Goal: Task Accomplishment & Management: Use online tool/utility

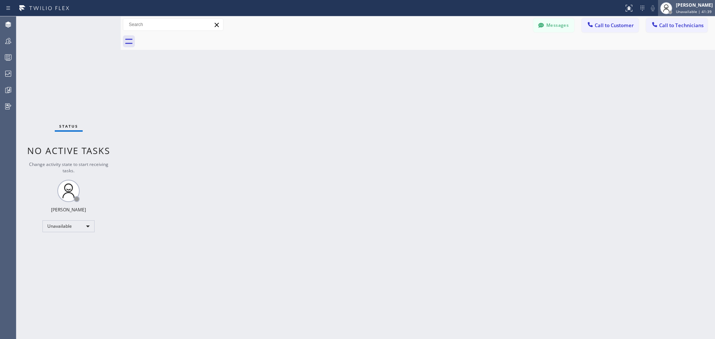
click at [695, 9] on span "Unavailable | 41:39" at bounding box center [694, 11] width 36 height 5
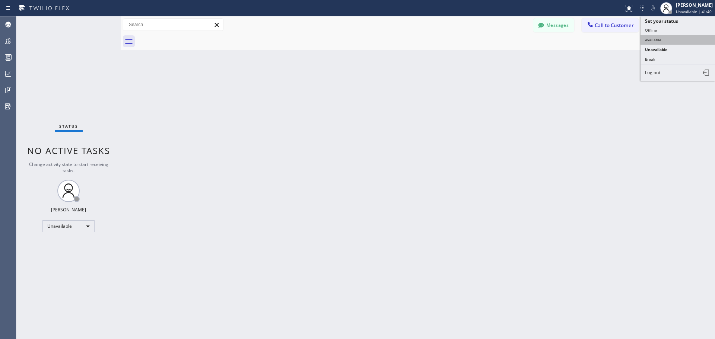
click at [667, 37] on button "Available" at bounding box center [678, 40] width 74 height 10
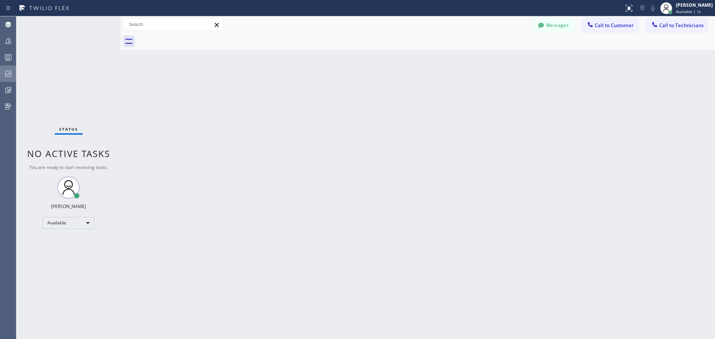
click at [6, 74] on icon at bounding box center [8, 74] width 6 height 6
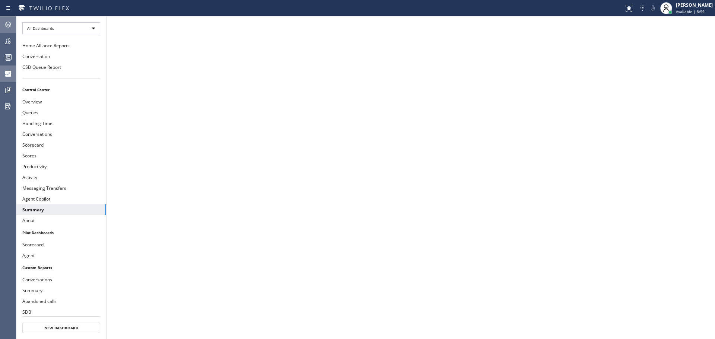
click at [10, 25] on icon at bounding box center [8, 24] width 9 height 9
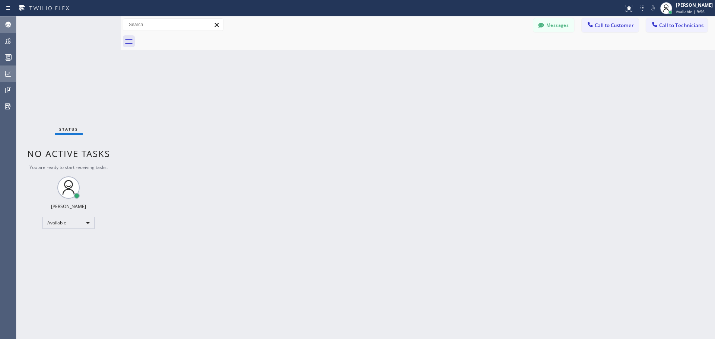
click at [608, 20] on button "Call to Customer" at bounding box center [610, 25] width 57 height 14
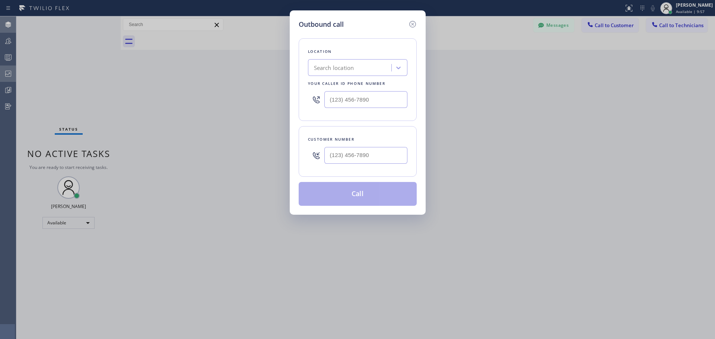
click at [361, 63] on div "Search location" at bounding box center [350, 67] width 81 height 13
type input "CSM"
click at [358, 86] on div "Home Alliance CSM" at bounding box center [357, 83] width 99 height 13
type input "[PHONE_NUMBER]"
click at [349, 160] on input "(___) ___-____" at bounding box center [365, 155] width 83 height 17
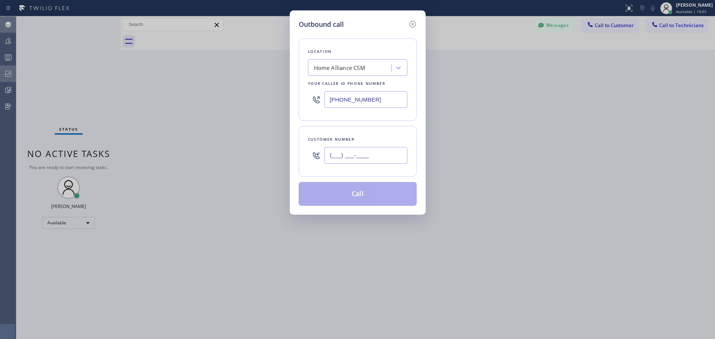
paste input "253) 409-5220"
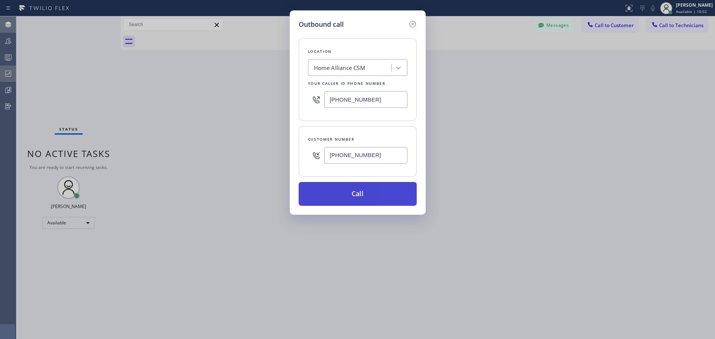
type input "[PHONE_NUMBER]"
click at [357, 197] on button "Call" at bounding box center [358, 194] width 118 height 24
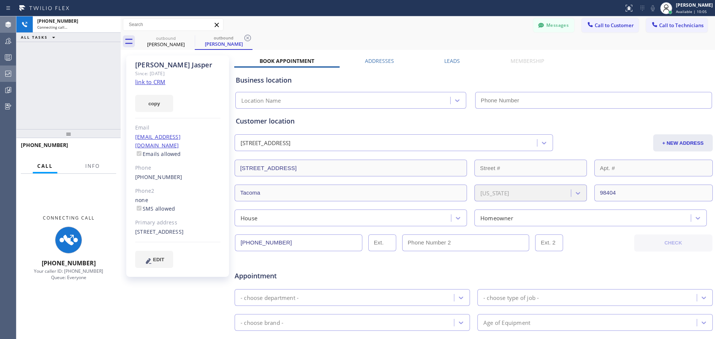
type input "[PHONE_NUMBER]"
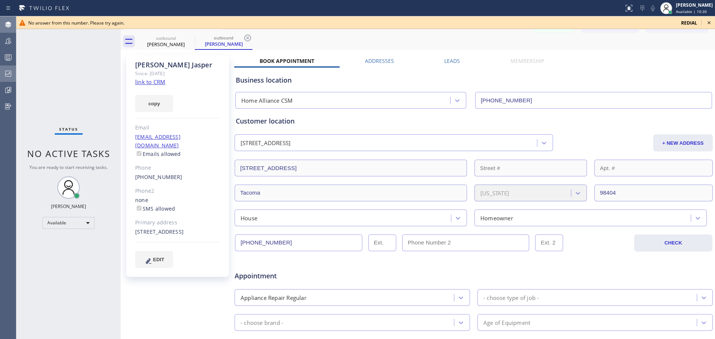
click at [707, 23] on icon at bounding box center [709, 22] width 9 height 9
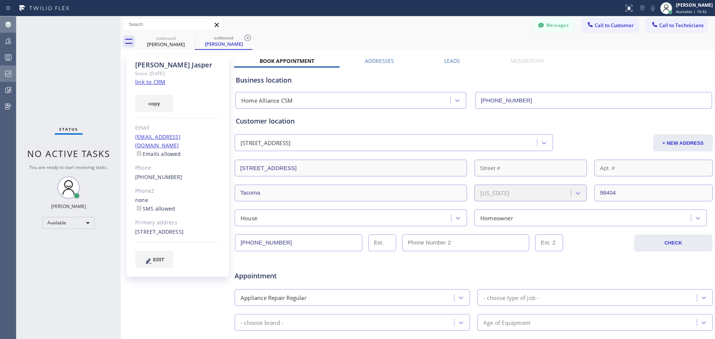
drag, startPoint x: 249, startPoint y: 37, endPoint x: 220, endPoint y: 46, distance: 30.4
click at [248, 37] on icon at bounding box center [247, 38] width 7 height 7
click at [188, 39] on icon at bounding box center [189, 38] width 9 height 9
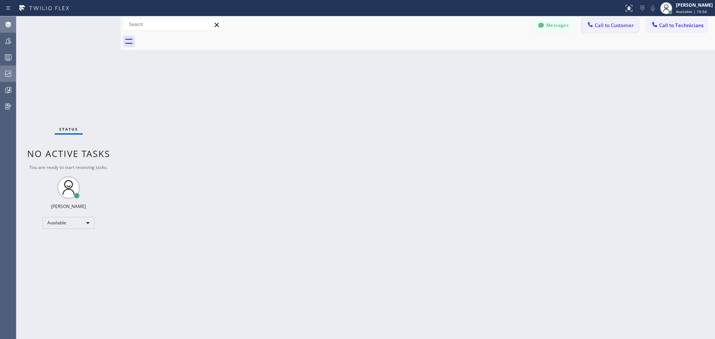
click at [608, 26] on span "Call to Customer" at bounding box center [614, 25] width 39 height 7
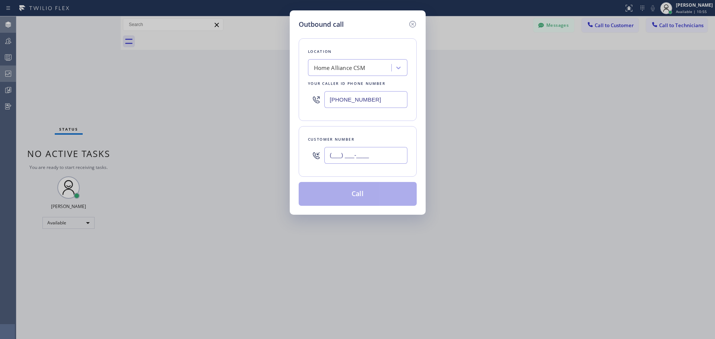
click at [354, 158] on input "(___) ___-____" at bounding box center [365, 155] width 83 height 17
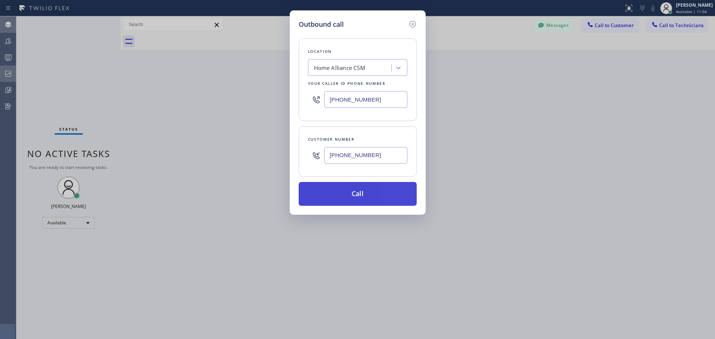
type input "[PHONE_NUMBER]"
click at [371, 197] on button "Call" at bounding box center [358, 194] width 118 height 24
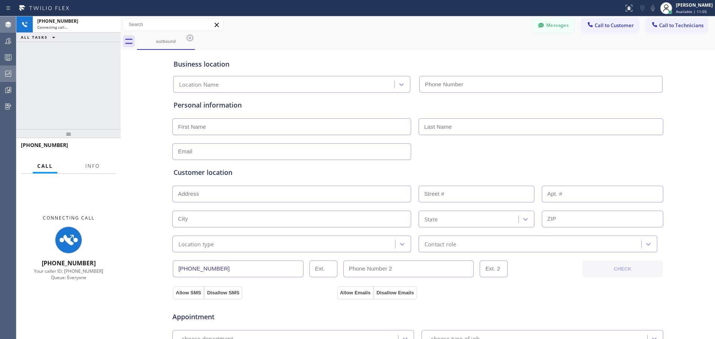
type input "[PHONE_NUMBER]"
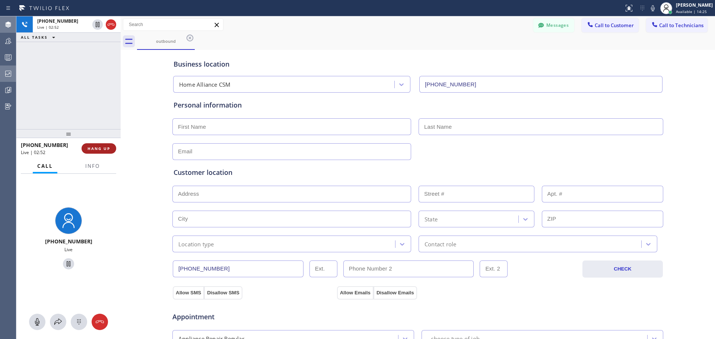
click at [103, 151] on span "HANG UP" at bounding box center [99, 148] width 23 height 5
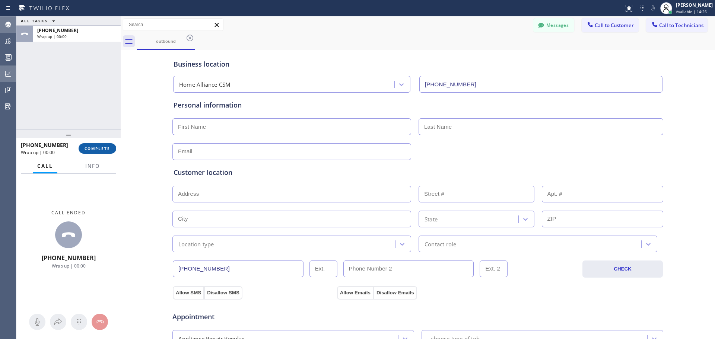
click at [102, 148] on span "COMPLETE" at bounding box center [98, 148] width 26 height 5
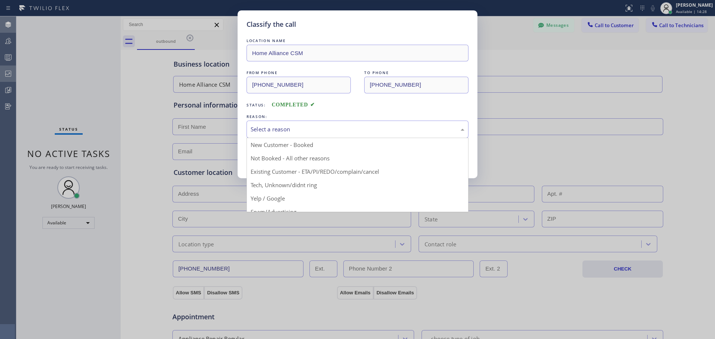
click at [295, 130] on div "Select a reason" at bounding box center [358, 129] width 214 height 9
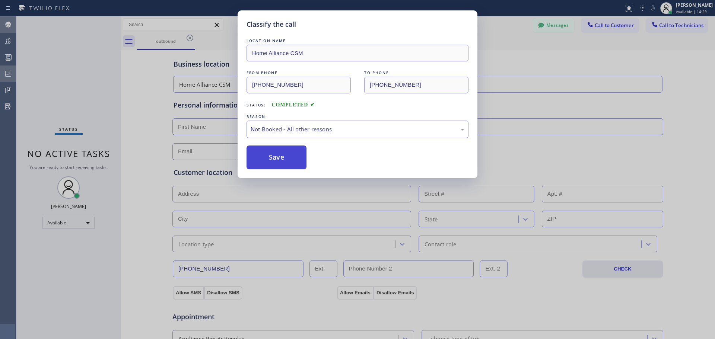
click at [278, 159] on button "Save" at bounding box center [277, 158] width 60 height 24
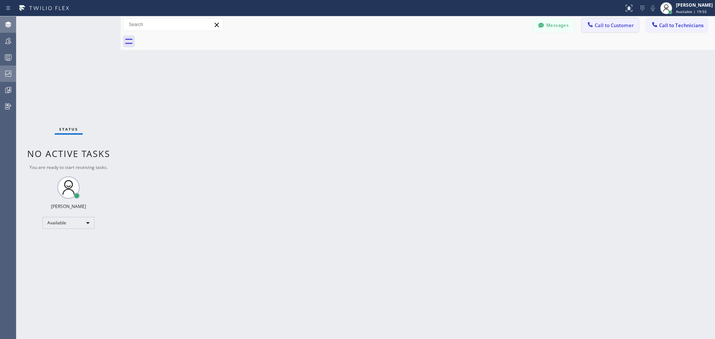
click at [597, 26] on span "Call to Customer" at bounding box center [614, 25] width 39 height 7
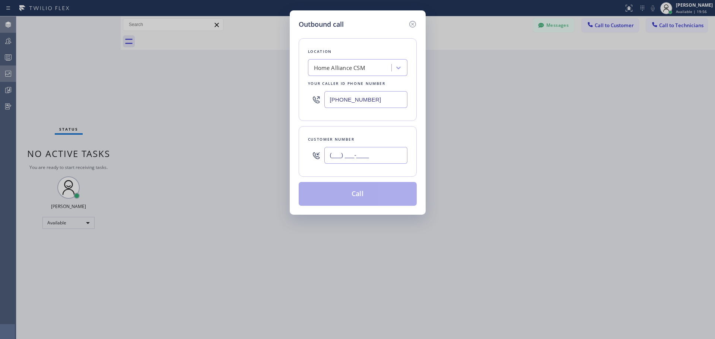
click at [340, 156] on input "(___) ___-____" at bounding box center [365, 155] width 83 height 17
paste input "646) 210-8794"
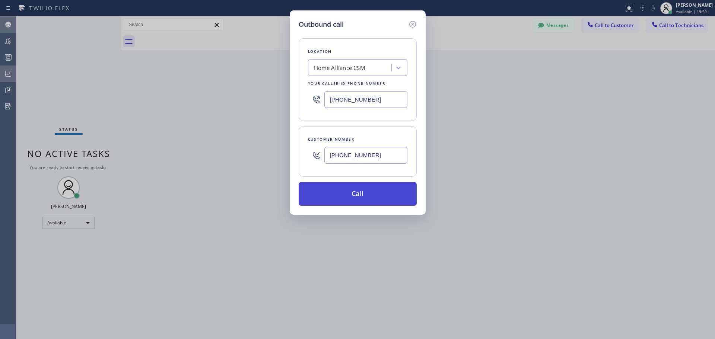
type input "[PHONE_NUMBER]"
click at [350, 196] on button "Call" at bounding box center [358, 194] width 118 height 24
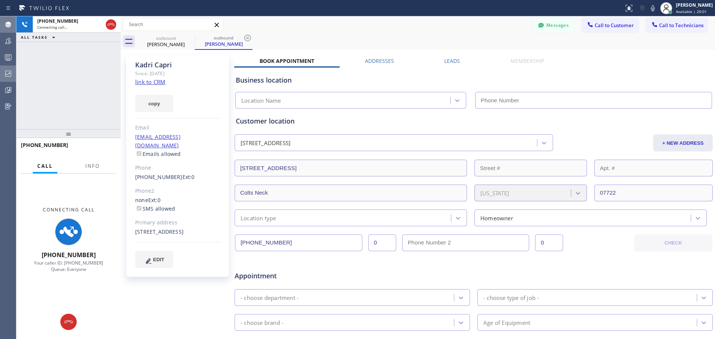
type input "[PHONE_NUMBER]"
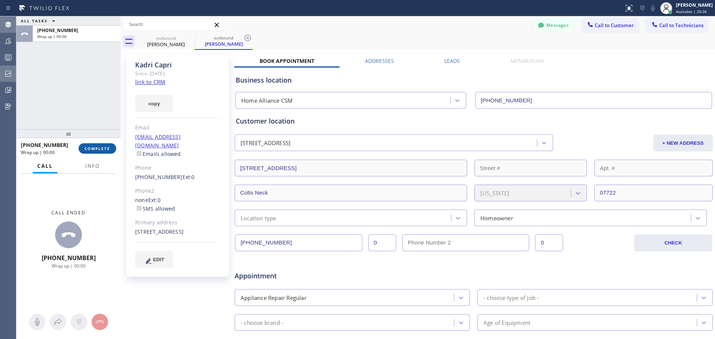
click at [109, 151] on span "COMPLETE" at bounding box center [98, 148] width 26 height 5
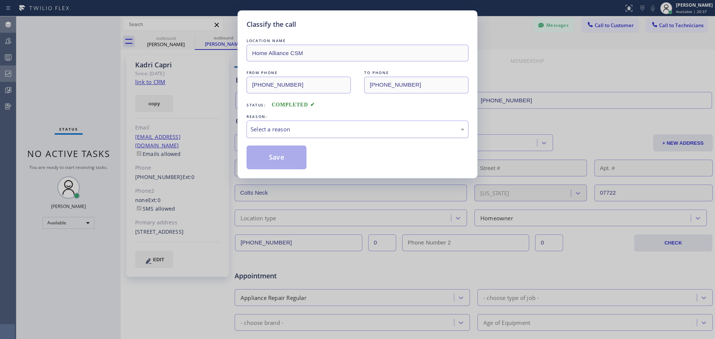
click at [312, 127] on div "Select a reason" at bounding box center [358, 129] width 214 height 9
drag, startPoint x: 274, startPoint y: 160, endPoint x: 251, endPoint y: 137, distance: 32.1
click at [274, 160] on button "Save" at bounding box center [277, 158] width 60 height 24
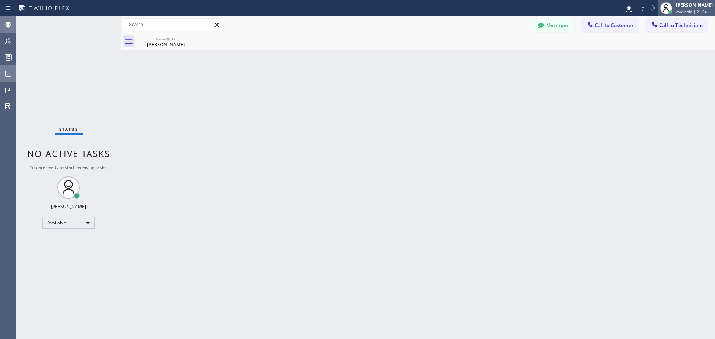
click at [693, 9] on div "[PERSON_NAME] Available | 21:54" at bounding box center [694, 7] width 41 height 13
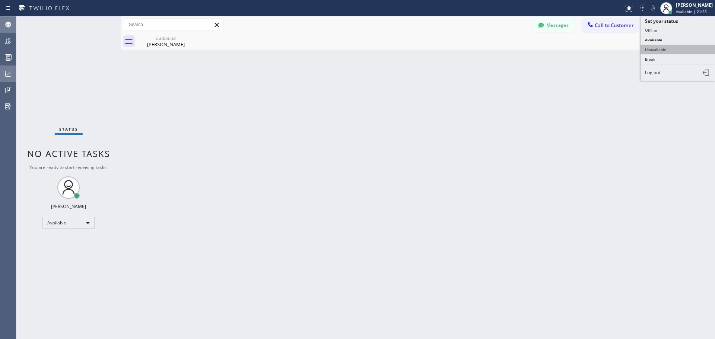
click at [689, 50] on button "Unavailable" at bounding box center [678, 50] width 74 height 10
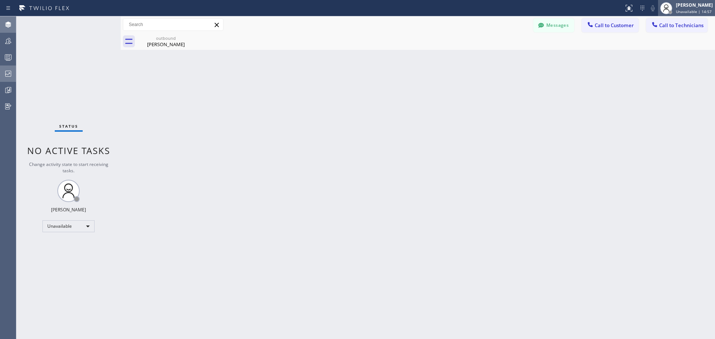
drag, startPoint x: 689, startPoint y: 9, endPoint x: 689, endPoint y: 13, distance: 4.1
click at [689, 9] on div "[PERSON_NAME] Unavailable | 14:57" at bounding box center [694, 7] width 41 height 13
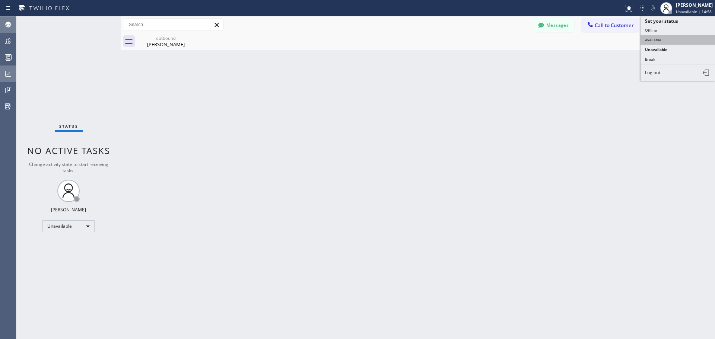
click at [674, 39] on button "Available" at bounding box center [678, 40] width 74 height 10
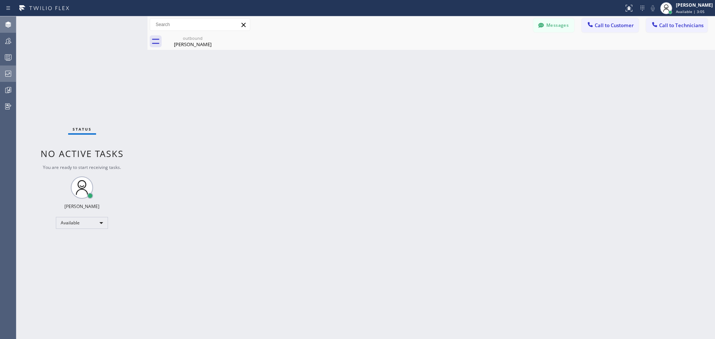
drag, startPoint x: 122, startPoint y: 25, endPoint x: 148, endPoint y: 27, distance: 25.8
click at [147, 27] on div at bounding box center [147, 177] width 0 height 323
click at [216, 39] on icon at bounding box center [215, 38] width 9 height 9
click at [189, 44] on div "[PERSON_NAME]" at bounding box center [191, 44] width 56 height 7
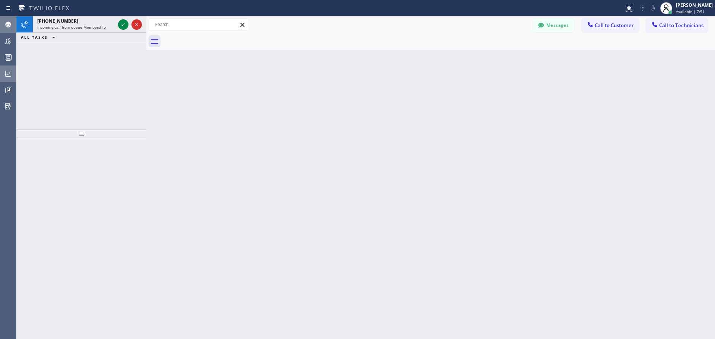
drag, startPoint x: 123, startPoint y: 21, endPoint x: 130, endPoint y: 83, distance: 62.3
click at [123, 22] on icon at bounding box center [123, 24] width 9 height 9
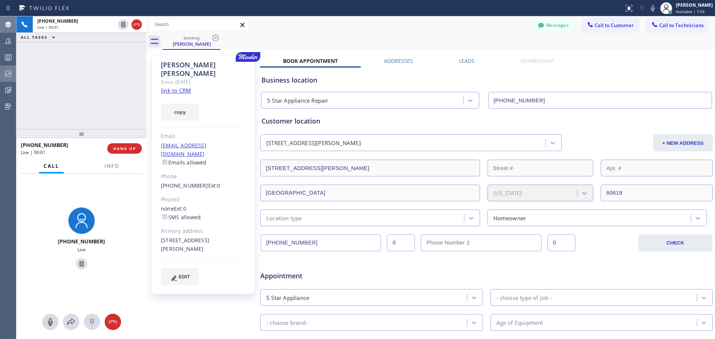
type input "[PHONE_NUMBER]"
click at [184, 87] on link "link to CRM" at bounding box center [176, 90] width 30 height 7
click at [119, 152] on button "HANG UP" at bounding box center [124, 148] width 35 height 10
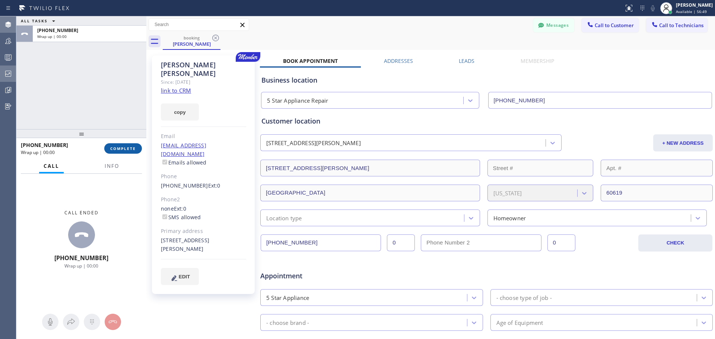
click at [123, 150] on span "COMPLETE" at bounding box center [123, 148] width 26 height 5
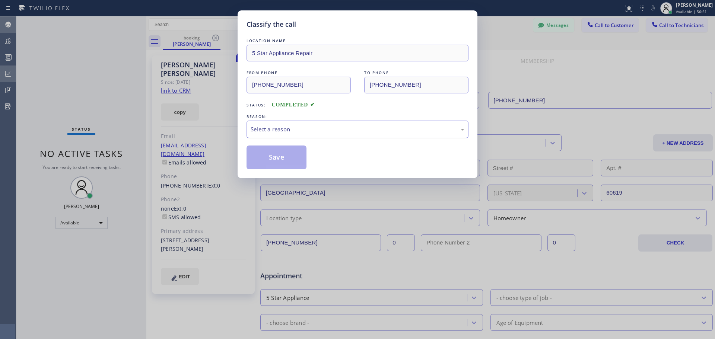
click at [333, 131] on div "Select a reason" at bounding box center [358, 129] width 214 height 9
click at [285, 154] on button "Save" at bounding box center [277, 158] width 60 height 24
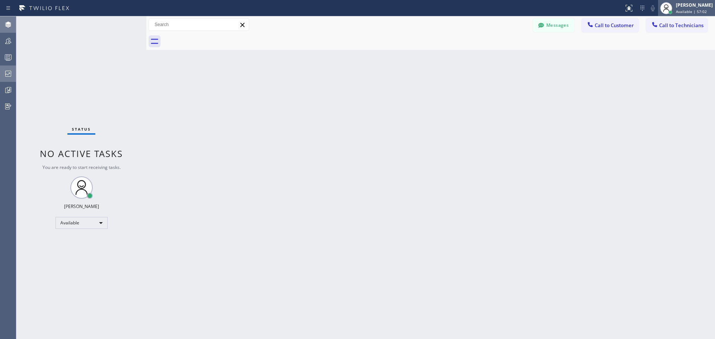
click at [690, 9] on span "Available | 57:02" at bounding box center [691, 11] width 31 height 5
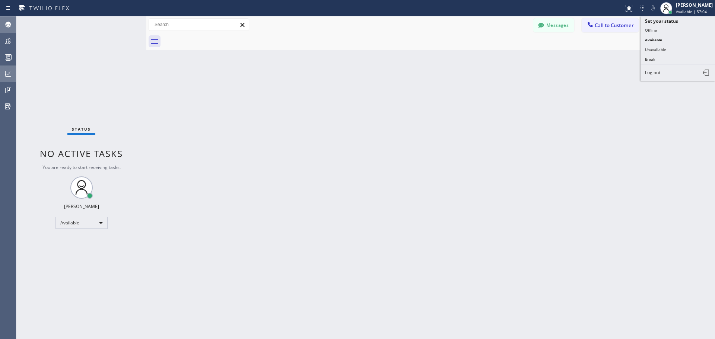
drag, startPoint x: 670, startPoint y: 58, endPoint x: 580, endPoint y: 57, distance: 89.7
click at [660, 58] on button "Break" at bounding box center [678, 59] width 74 height 10
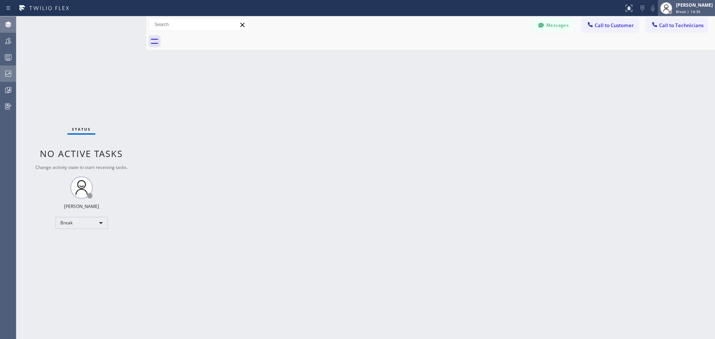
click at [697, 4] on div "[PERSON_NAME]" at bounding box center [694, 5] width 37 height 6
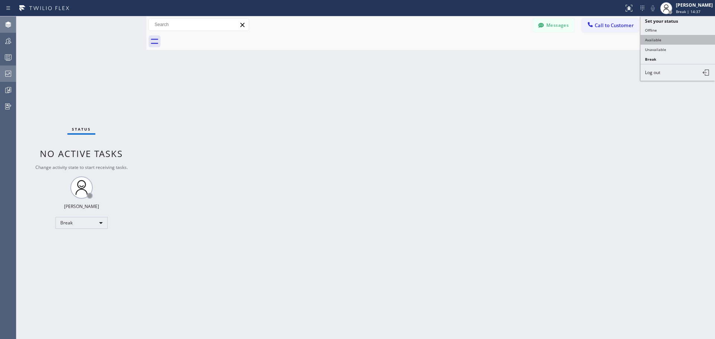
click at [677, 42] on button "Available" at bounding box center [678, 40] width 74 height 10
click at [618, 26] on span "Call to Customer" at bounding box center [614, 25] width 39 height 7
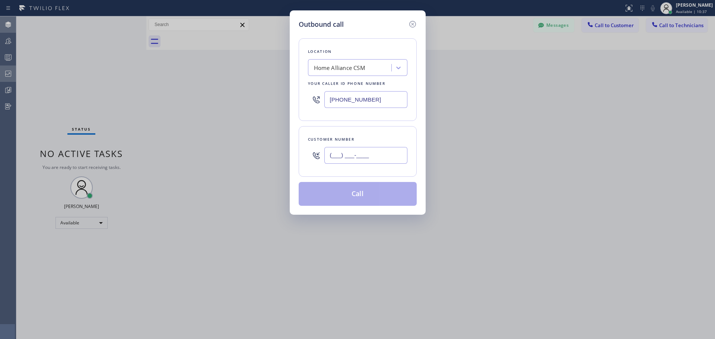
click at [357, 152] on input "(___) ___-____" at bounding box center [365, 155] width 83 height 17
paste input "570) 902-9205"
type input "[PHONE_NUMBER]"
click at [363, 200] on button "Call" at bounding box center [358, 194] width 118 height 24
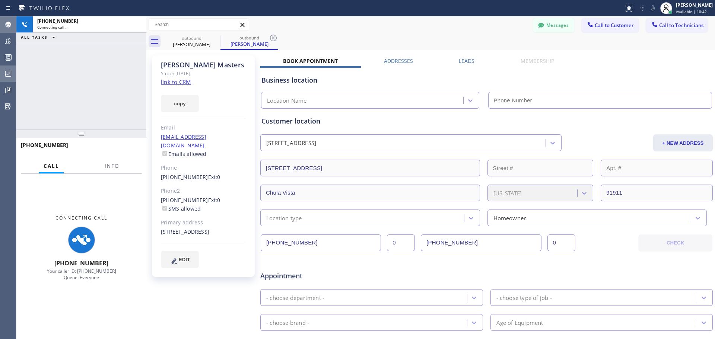
type input "[PHONE_NUMBER]"
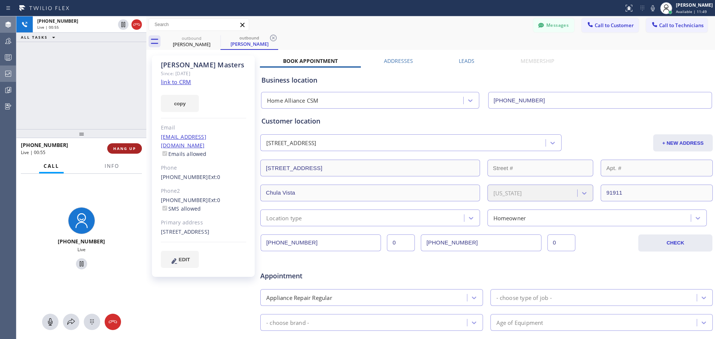
click at [121, 149] on span "HANG UP" at bounding box center [124, 148] width 23 height 5
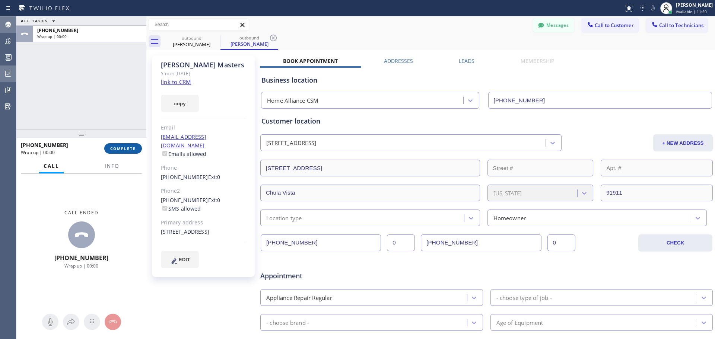
click at [130, 152] on button "COMPLETE" at bounding box center [123, 148] width 38 height 10
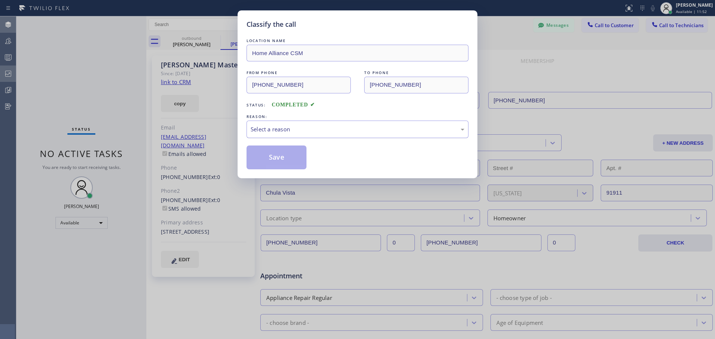
click at [301, 131] on div "Select a reason" at bounding box center [358, 129] width 214 height 9
click at [274, 165] on button "Save" at bounding box center [277, 158] width 60 height 24
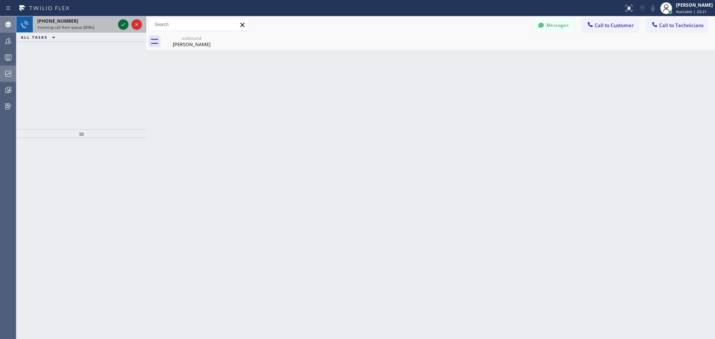
click at [123, 24] on icon at bounding box center [123, 24] width 9 height 9
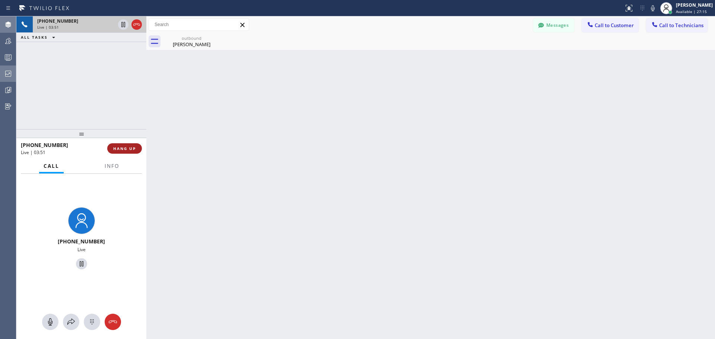
click at [125, 150] on span "HANG UP" at bounding box center [124, 148] width 23 height 5
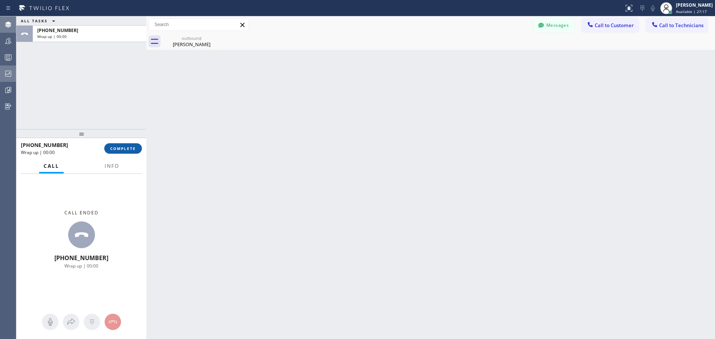
click at [131, 146] on span "COMPLETE" at bounding box center [123, 148] width 26 height 5
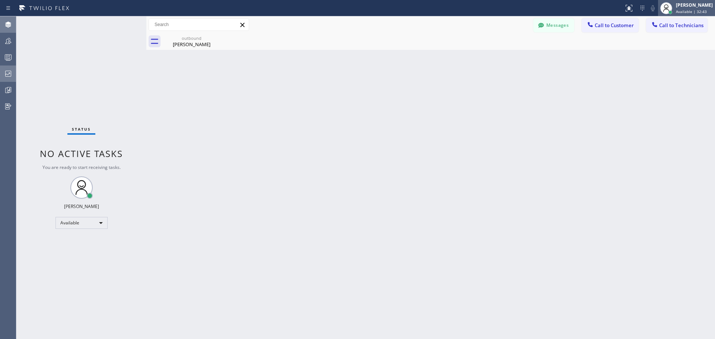
click at [676, 6] on div "[PERSON_NAME]" at bounding box center [694, 5] width 37 height 6
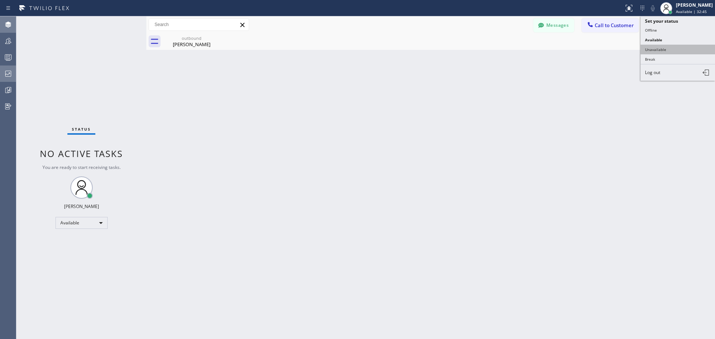
click at [674, 45] on button "Unavailable" at bounding box center [678, 50] width 74 height 10
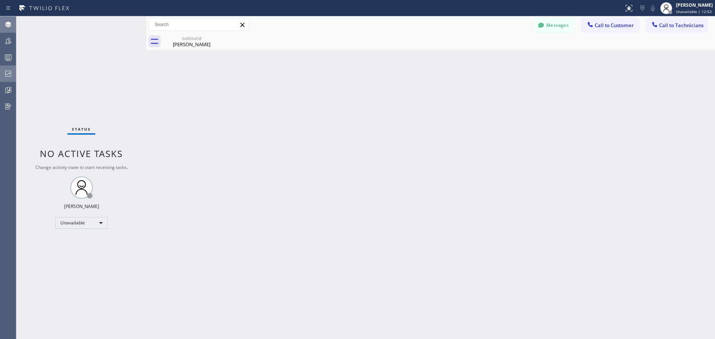
drag, startPoint x: 213, startPoint y: 38, endPoint x: 243, endPoint y: 117, distance: 83.7
click at [0, 0] on icon at bounding box center [0, 0] width 0 height 0
click at [186, 38] on div "outbound" at bounding box center [191, 38] width 56 height 6
click at [219, 132] on div "Back to Dashboard Change Sender ID Customers Technicians RS [PERSON_NAME] [DATE…" at bounding box center [430, 177] width 569 height 323
click at [683, 7] on div "[PERSON_NAME]" at bounding box center [694, 5] width 37 height 6
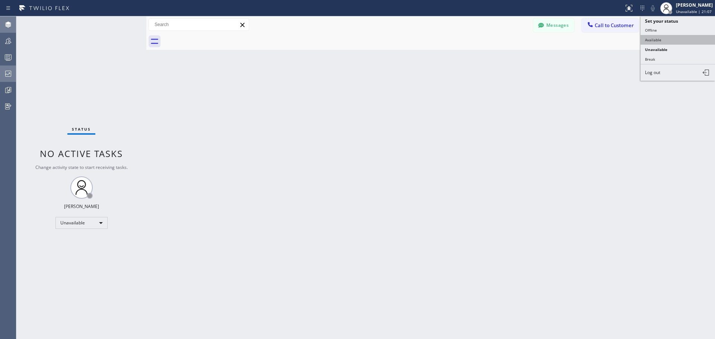
click at [671, 39] on button "Available" at bounding box center [678, 40] width 74 height 10
click at [615, 23] on span "Call to Customer" at bounding box center [614, 25] width 39 height 7
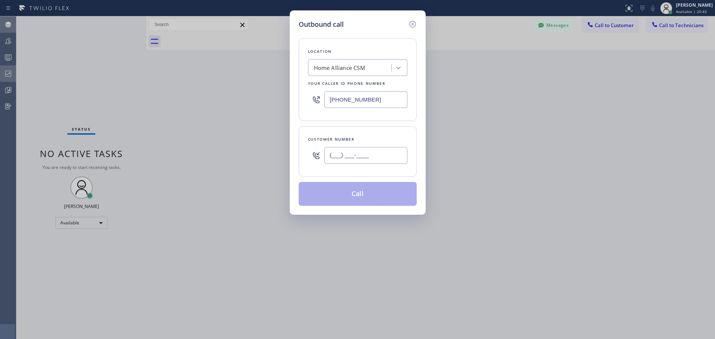
click at [347, 153] on input "(___) ___-____" at bounding box center [365, 155] width 83 height 17
paste input "425) 623-3958"
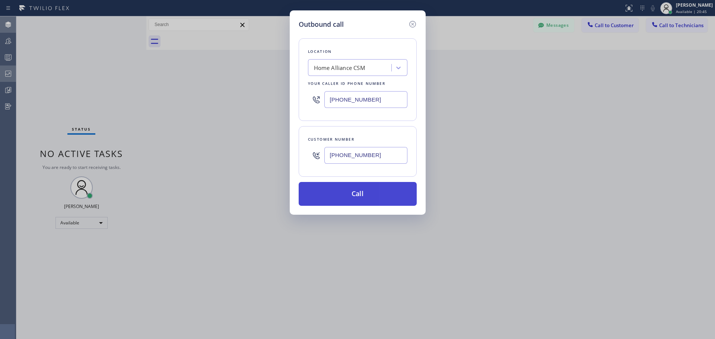
type input "[PHONE_NUMBER]"
click at [354, 191] on button "Call" at bounding box center [358, 194] width 118 height 24
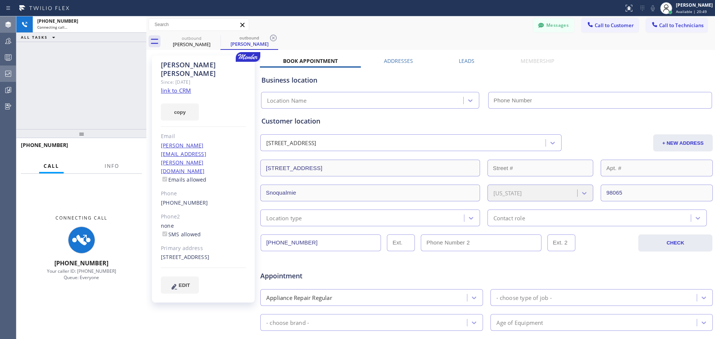
type input "[PHONE_NUMBER]"
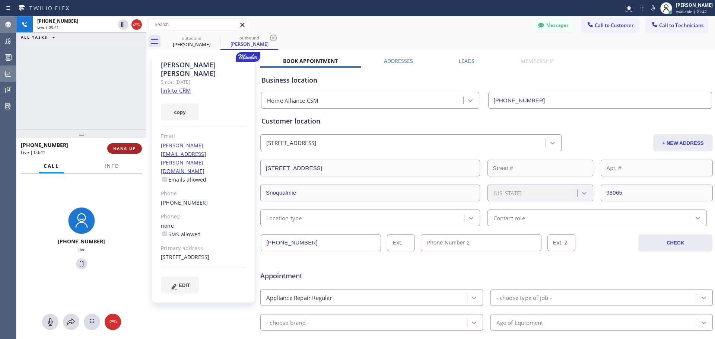
click at [113, 151] on button "HANG UP" at bounding box center [124, 148] width 35 height 10
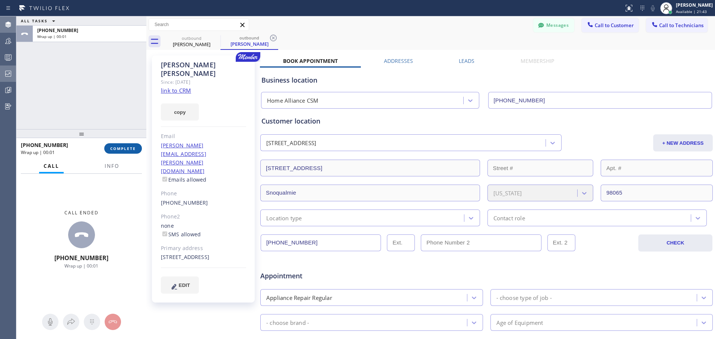
click at [124, 152] on button "COMPLETE" at bounding box center [123, 148] width 38 height 10
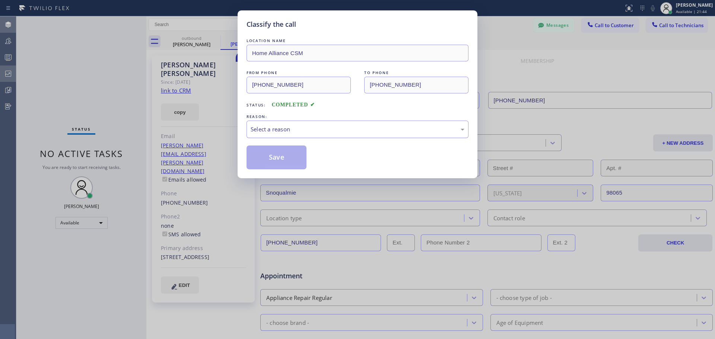
click at [337, 131] on div "Select a reason" at bounding box center [358, 129] width 214 height 9
click at [274, 163] on button "Save" at bounding box center [277, 158] width 60 height 24
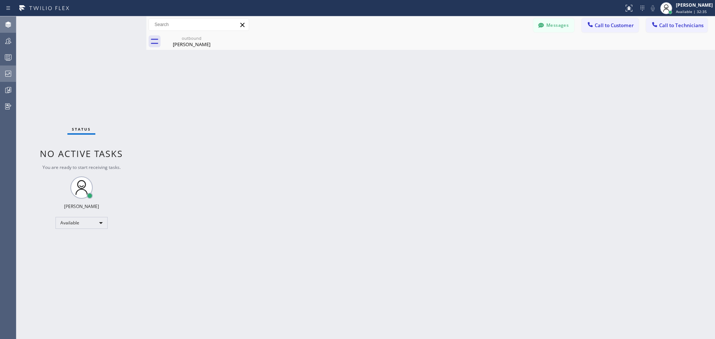
click at [594, 27] on div at bounding box center [590, 25] width 9 height 9
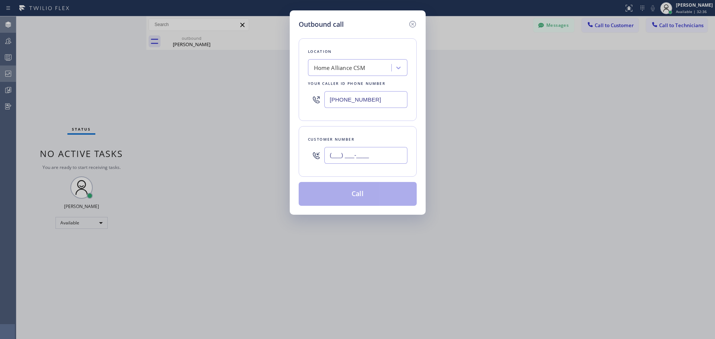
click at [356, 155] on input "(___) ___-____" at bounding box center [365, 155] width 83 height 17
paste input "303) 437-9343"
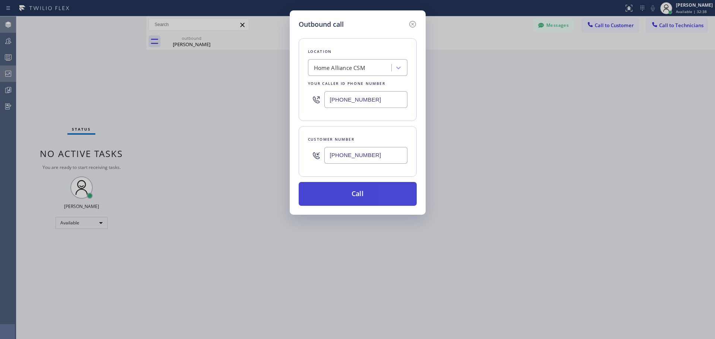
type input "[PHONE_NUMBER]"
click at [353, 191] on button "Call" at bounding box center [358, 194] width 118 height 24
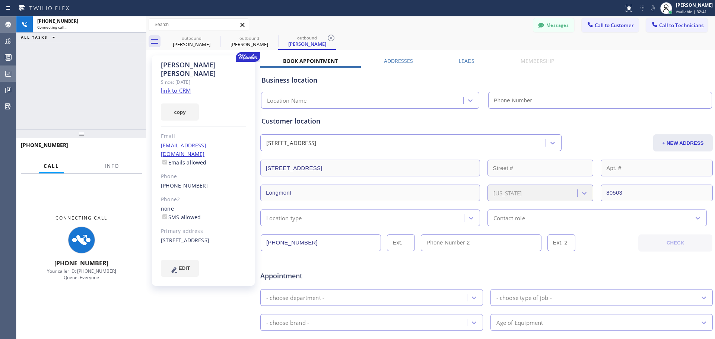
type input "[PHONE_NUMBER]"
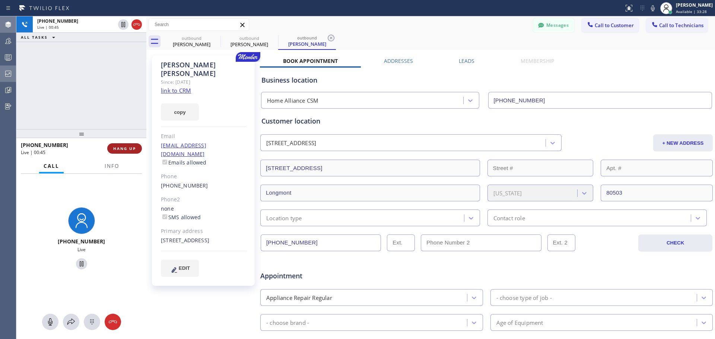
click at [117, 150] on span "HANG UP" at bounding box center [124, 148] width 23 height 5
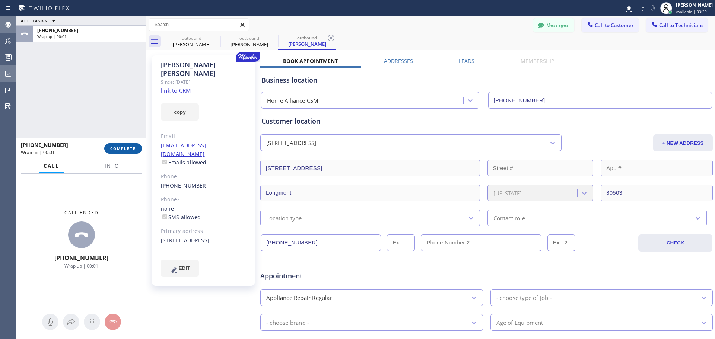
click at [125, 150] on span "COMPLETE" at bounding box center [123, 148] width 26 height 5
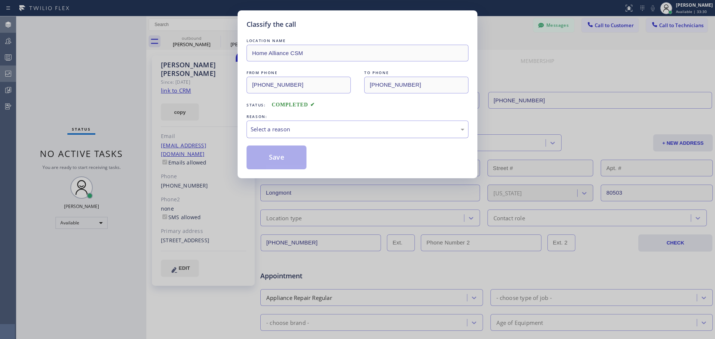
click at [287, 133] on div "Select a reason" at bounding box center [358, 129] width 214 height 9
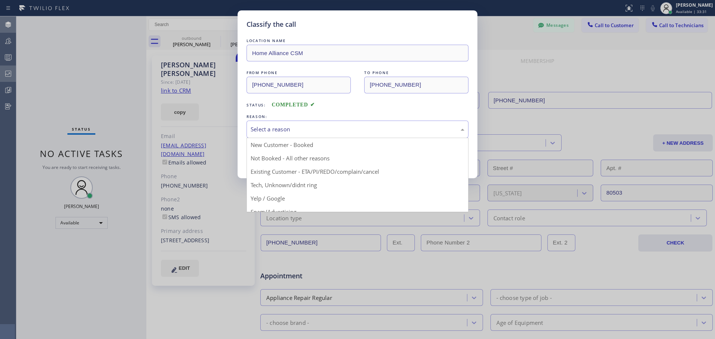
drag, startPoint x: 284, startPoint y: 156, endPoint x: 280, endPoint y: 157, distance: 4.4
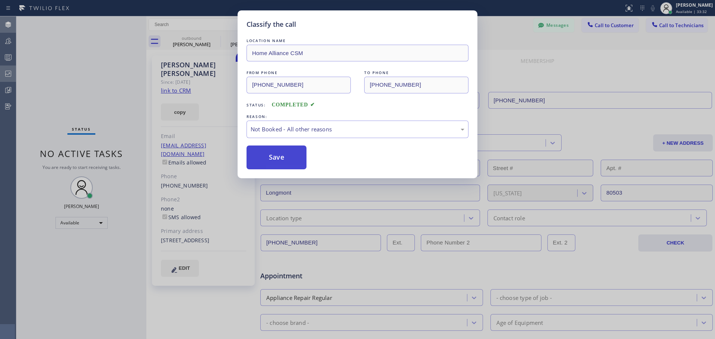
click at [262, 162] on button "Save" at bounding box center [277, 158] width 60 height 24
